Goal: Information Seeking & Learning: Learn about a topic

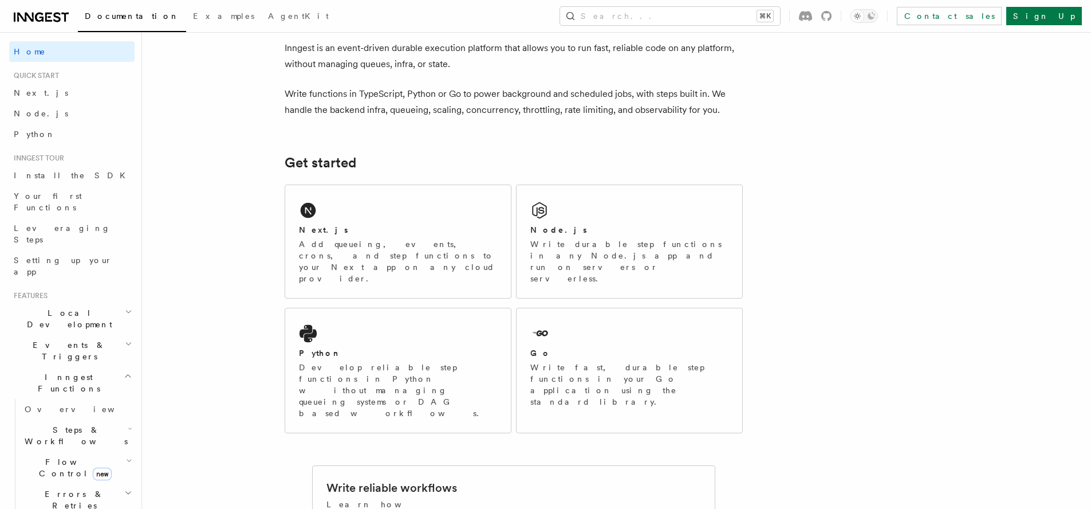
click at [125, 307] on icon "button" at bounding box center [128, 311] width 7 height 9
click at [77, 379] on span "Inngest Dev Server" at bounding box center [74, 389] width 98 height 21
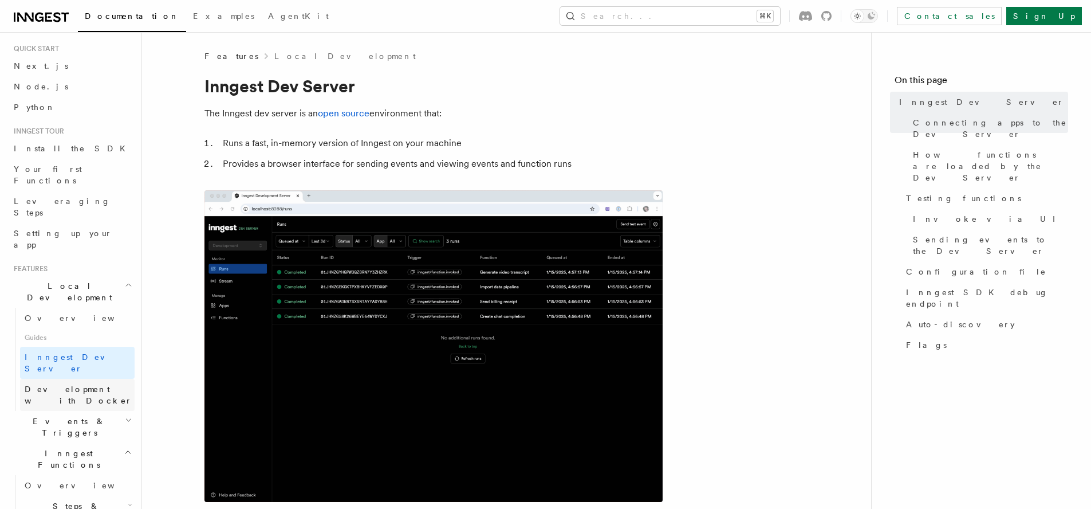
scroll to position [42, 0]
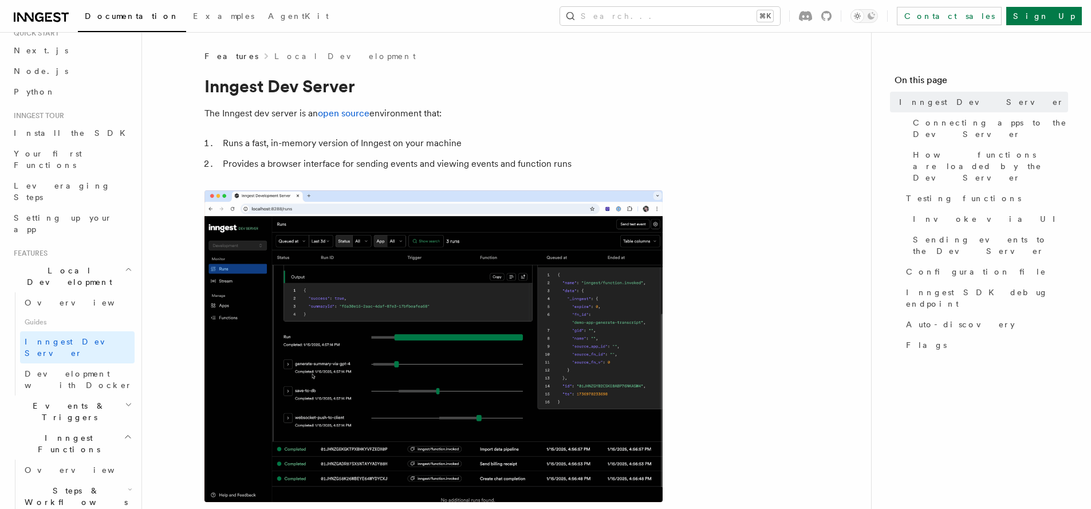
click at [125, 400] on icon "button" at bounding box center [128, 404] width 7 height 9
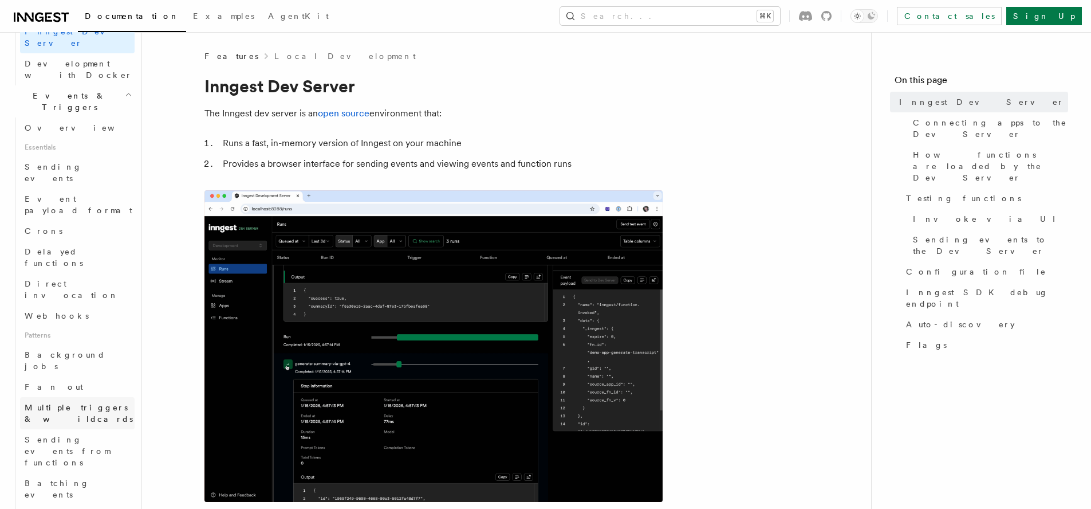
scroll to position [363, 0]
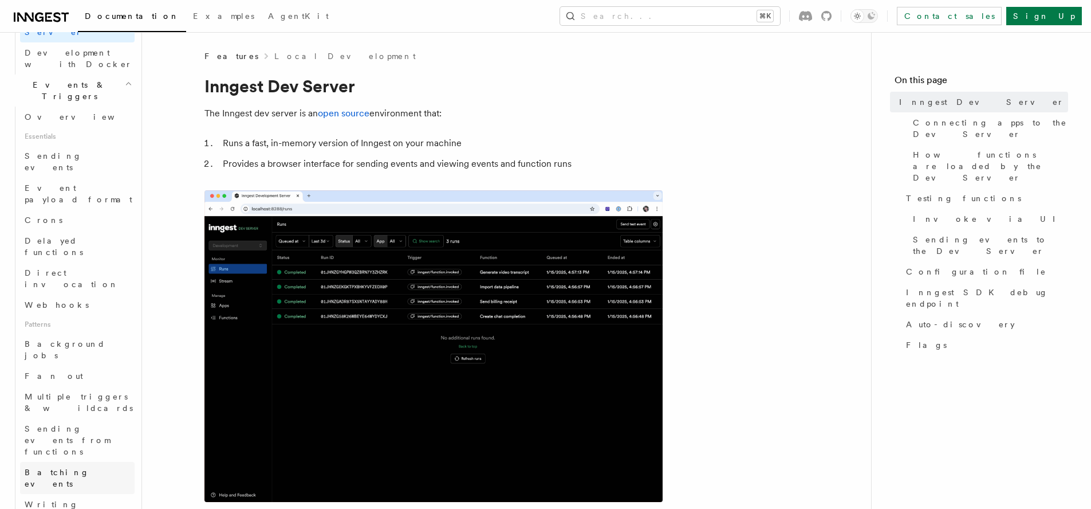
click at [43, 467] on span "Batching events" at bounding box center [57, 477] width 65 height 21
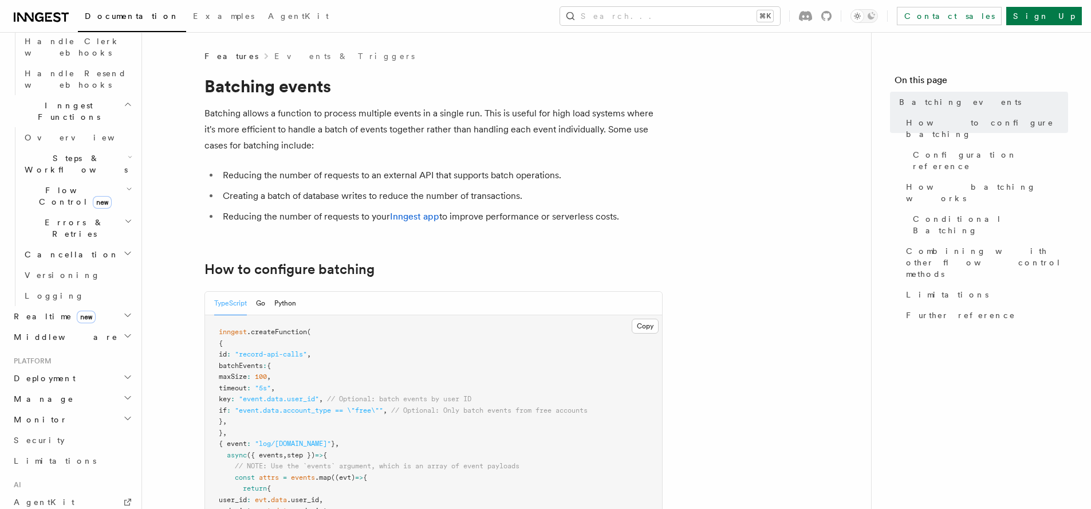
scroll to position [854, 0]
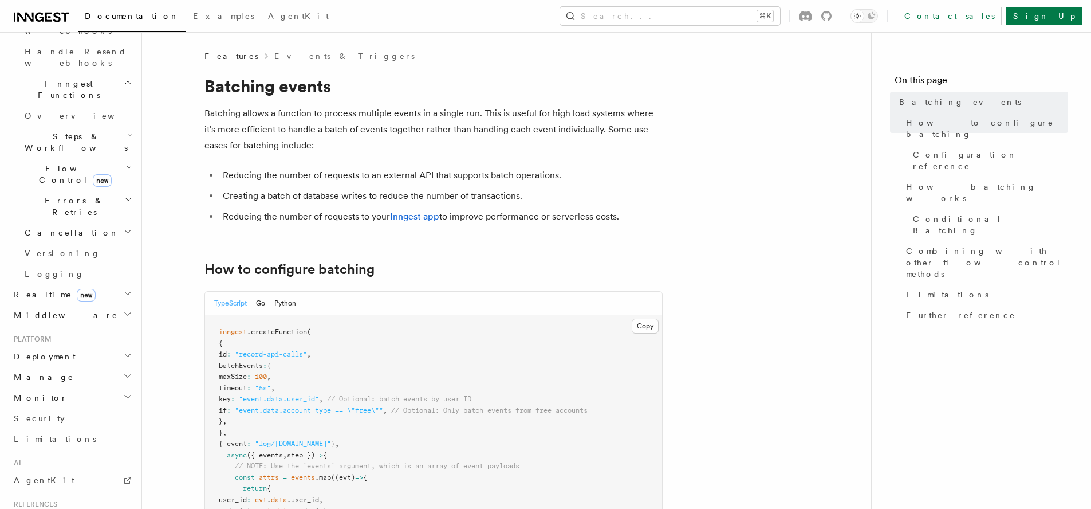
drag, startPoint x: 74, startPoint y: 16, endPoint x: 10, endPoint y: 17, distance: 64.1
click at [10, 17] on div "Documentation Examples AgentKit" at bounding box center [172, 16] width 326 height 16
